Goal: Navigation & Orientation: Understand site structure

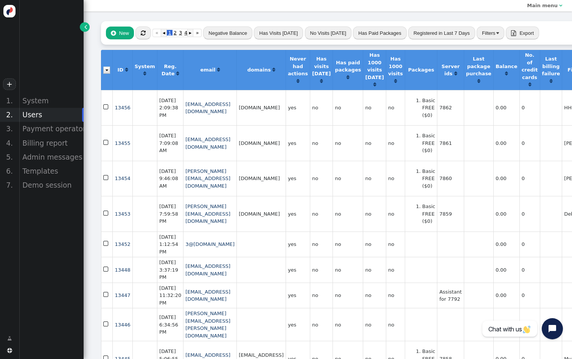
scroll to position [0, 3]
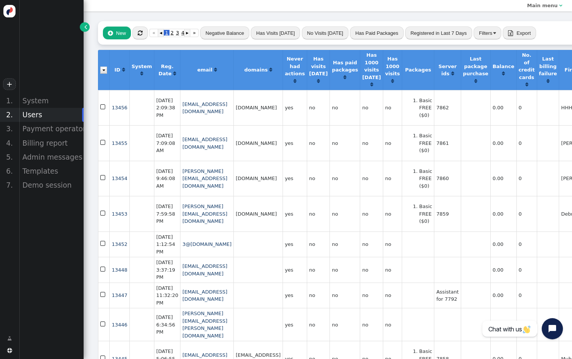
click at [141, 34] on span "" at bounding box center [140, 33] width 5 height 6
click at [62, 145] on div "Billing report" at bounding box center [51, 143] width 65 height 14
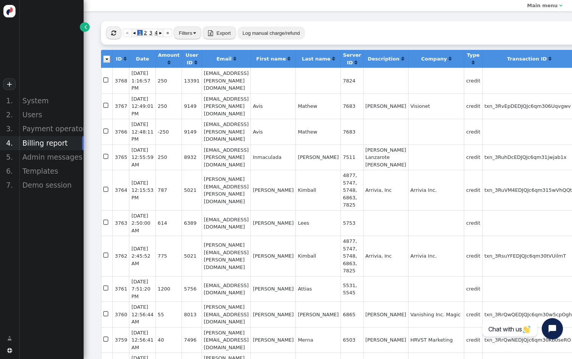
click at [113, 31] on span "" at bounding box center [113, 33] width 5 height 6
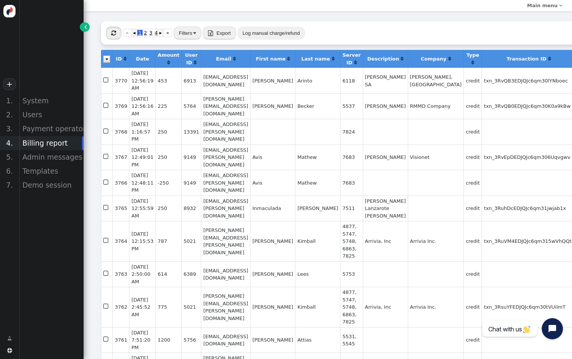
click at [109, 31] on button "" at bounding box center [113, 32] width 15 height 13
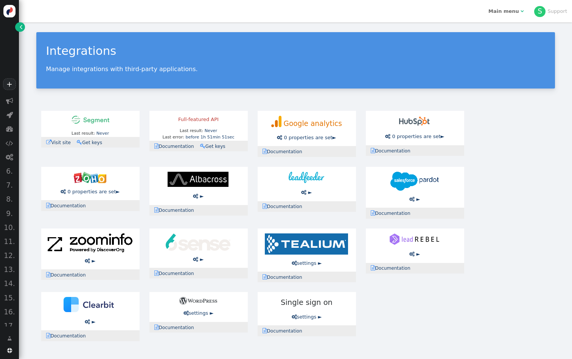
click at [22, 27] on span "" at bounding box center [21, 27] width 3 height 8
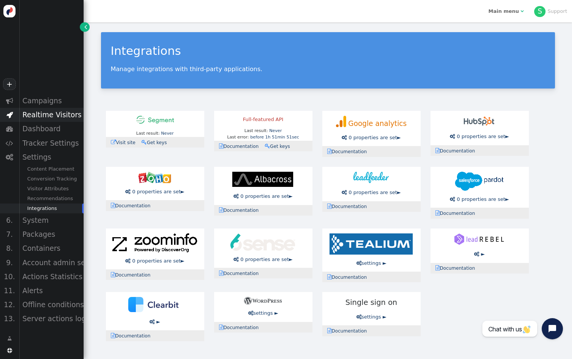
click at [50, 116] on div "Realtime Visitors" at bounding box center [51, 115] width 65 height 14
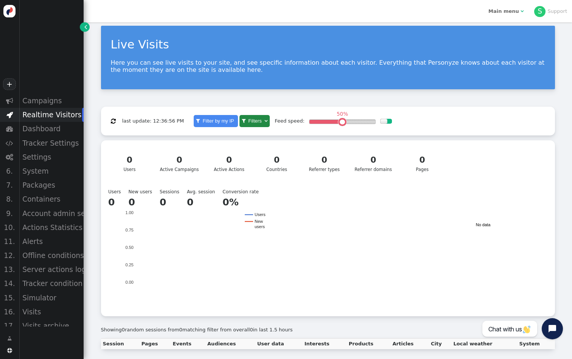
scroll to position [8, 0]
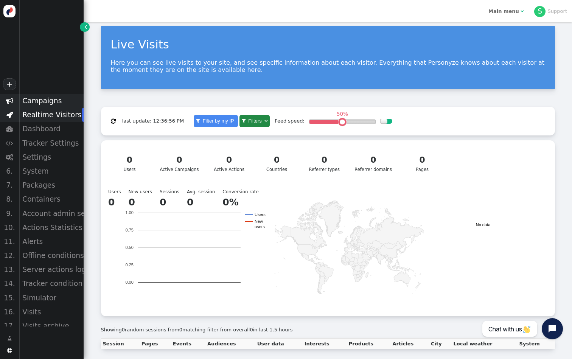
click at [45, 101] on div "Campaigns" at bounding box center [51, 101] width 65 height 14
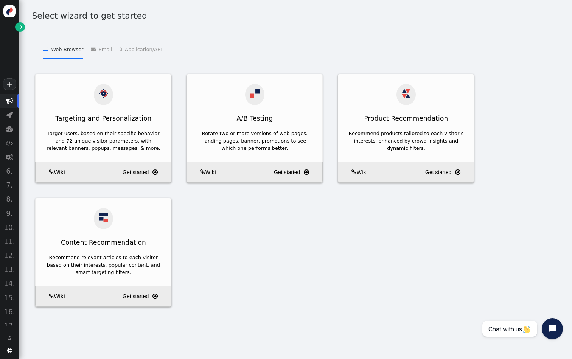
click at [22, 25] on span "" at bounding box center [21, 27] width 3 height 8
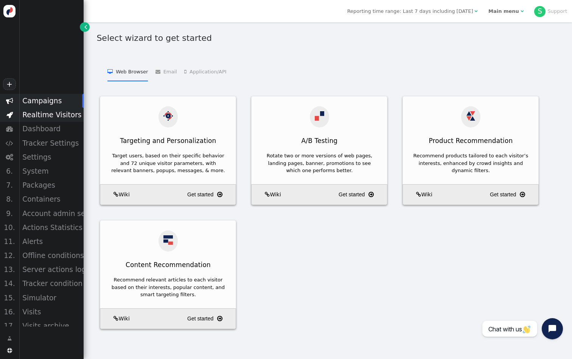
click at [54, 109] on div "Realtime Visitors" at bounding box center [51, 115] width 65 height 14
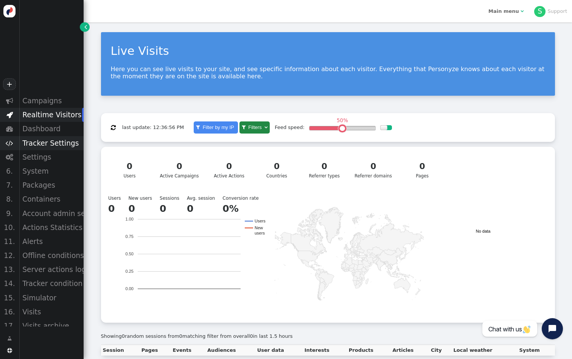
click at [60, 139] on div "Tracker Settings" at bounding box center [51, 143] width 65 height 14
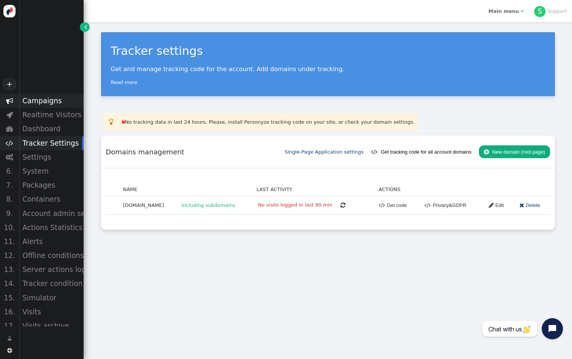
click at [47, 102] on div "Campaigns" at bounding box center [51, 101] width 65 height 14
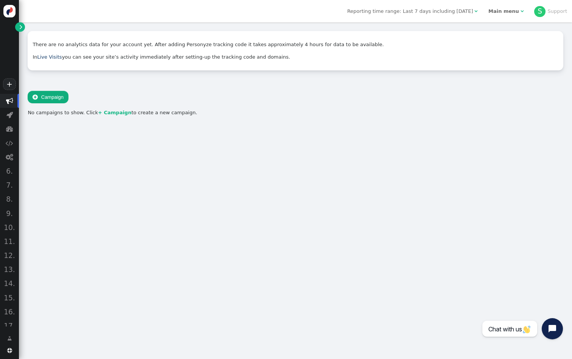
click at [464, 14] on span "Reporting time range: Last 7 days including [DATE]" at bounding box center [410, 11] width 126 height 6
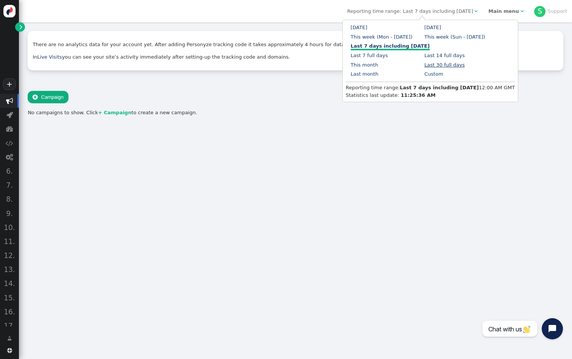
click at [441, 63] on link "Last 30 full days" at bounding box center [444, 65] width 40 height 6
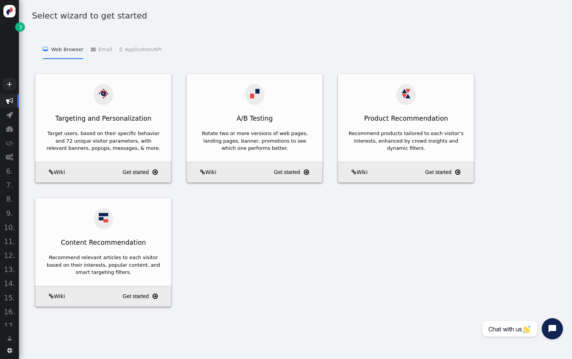
click at [12, 104] on span "" at bounding box center [9, 100] width 7 height 7
